Goal: Information Seeking & Learning: Learn about a topic

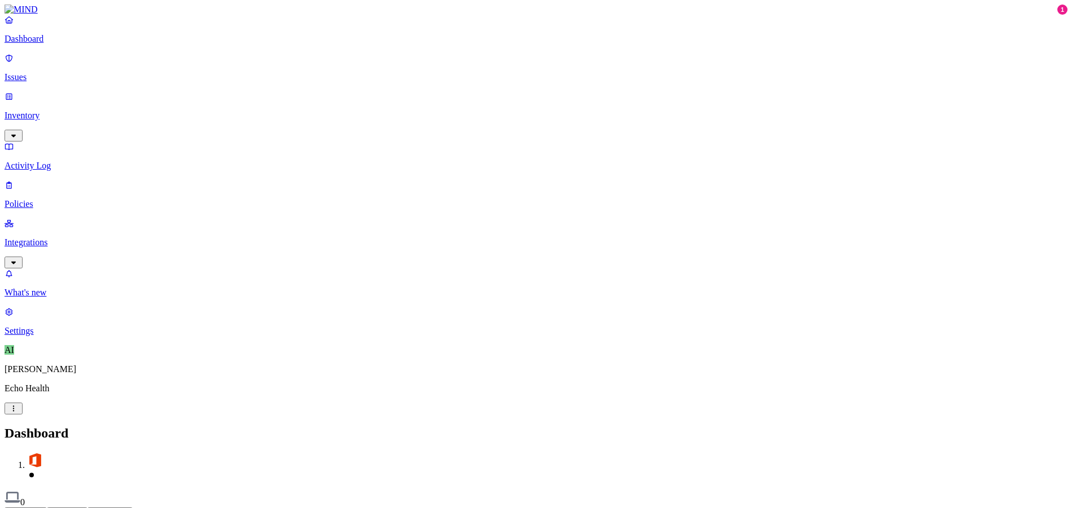
click at [87, 508] on button "Detection" at bounding box center [67, 514] width 41 height 12
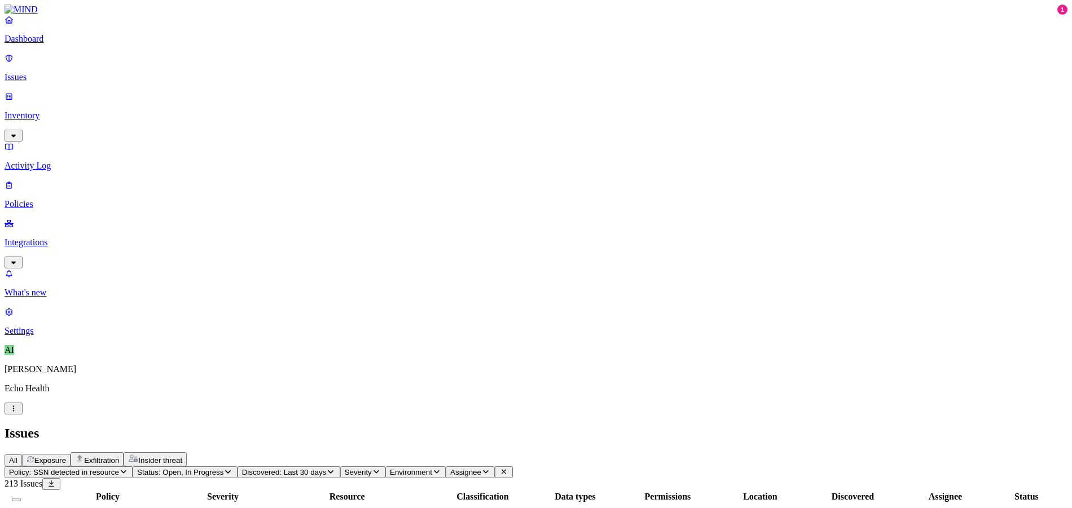
drag, startPoint x: 501, startPoint y: 91, endPoint x: 581, endPoint y: 87, distance: 80.2
click at [515, 502] on div at bounding box center [427, 502] width 176 height 0
drag, startPoint x: 581, startPoint y: 87, endPoint x: 496, endPoint y: 90, distance: 85.2
click at [355, 502] on div at bounding box center [267, 502] width 176 height 0
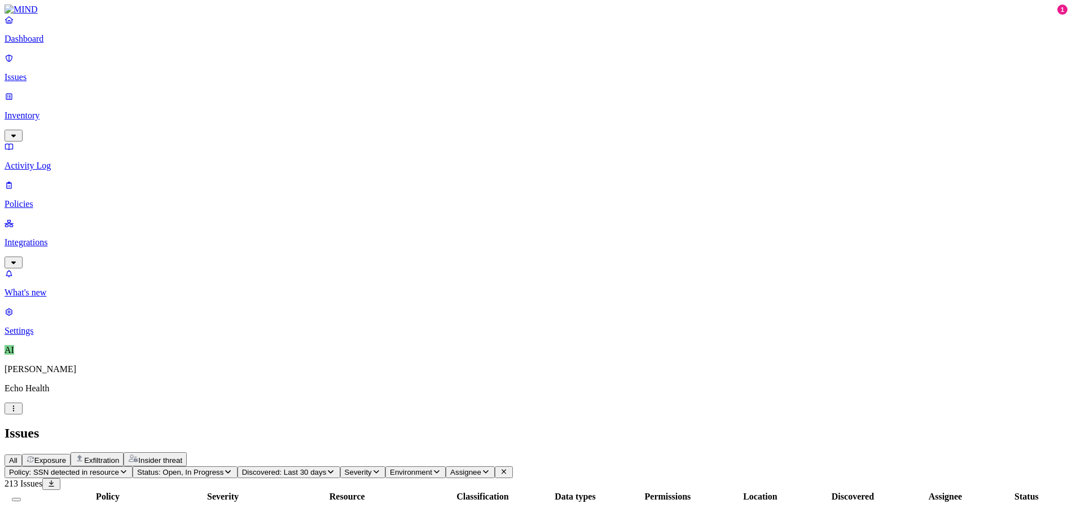
click at [119, 456] on span "Exfiltration" at bounding box center [101, 460] width 35 height 8
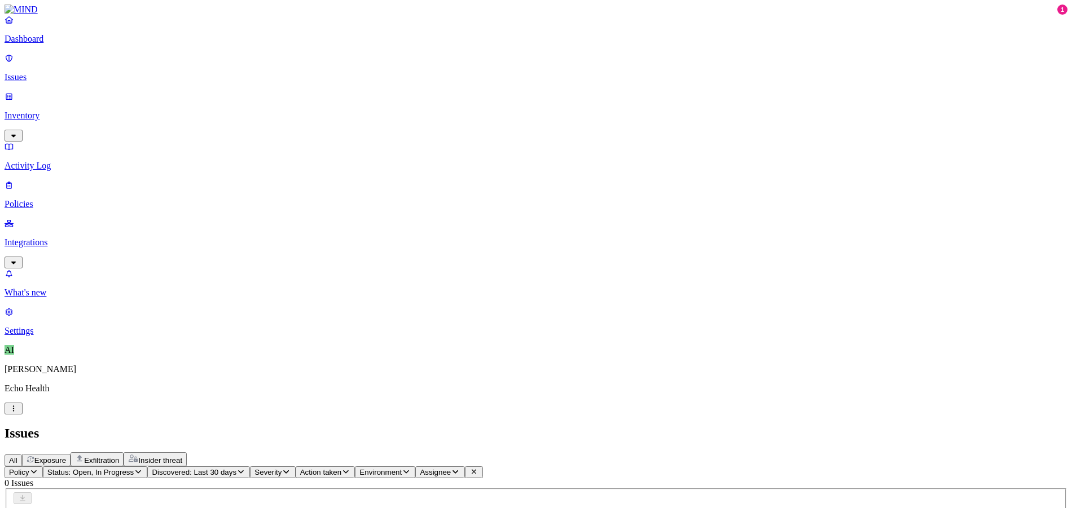
click at [182, 456] on span "Insider threat" at bounding box center [160, 460] width 44 height 8
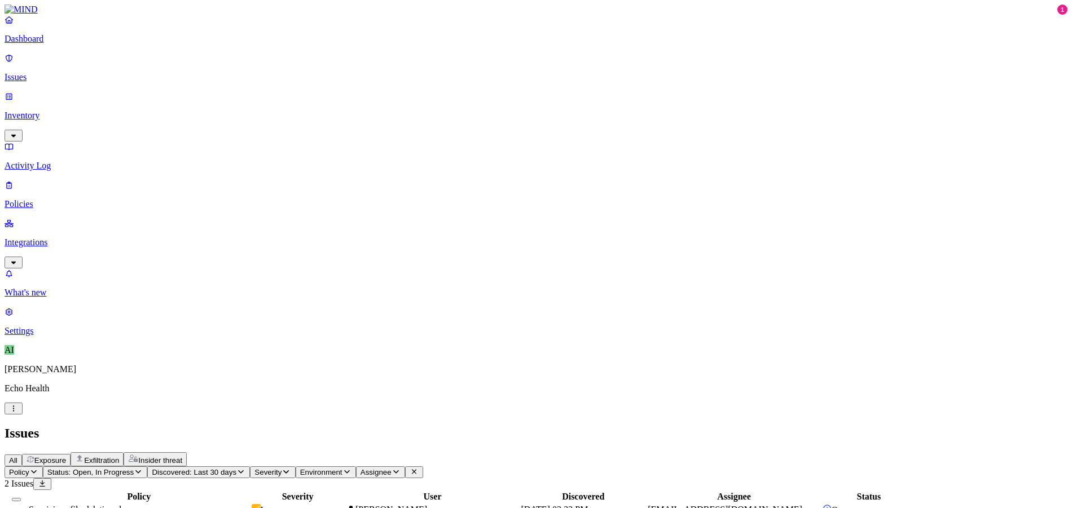
click at [249, 505] on div "Suspicious file deletions by a user" at bounding box center [139, 510] width 221 height 10
click at [616, 490] on div "Policy Severity User Discovered Assignee Status Suspicious file deletions by a …" at bounding box center [536, 510] width 1063 height 41
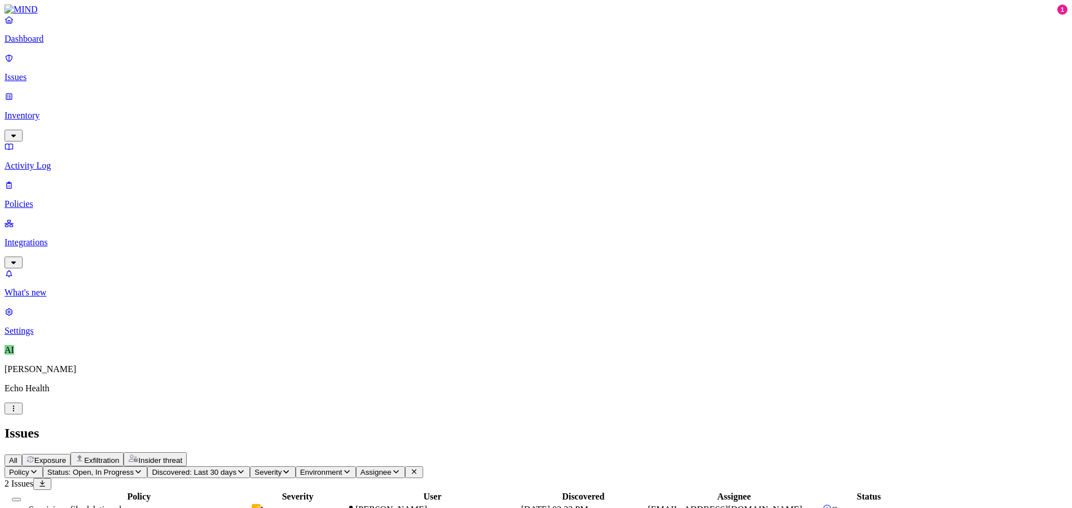
click at [69, 111] on p "Inventory" at bounding box center [536, 116] width 1063 height 10
